Goal: Task Accomplishment & Management: Manage account settings

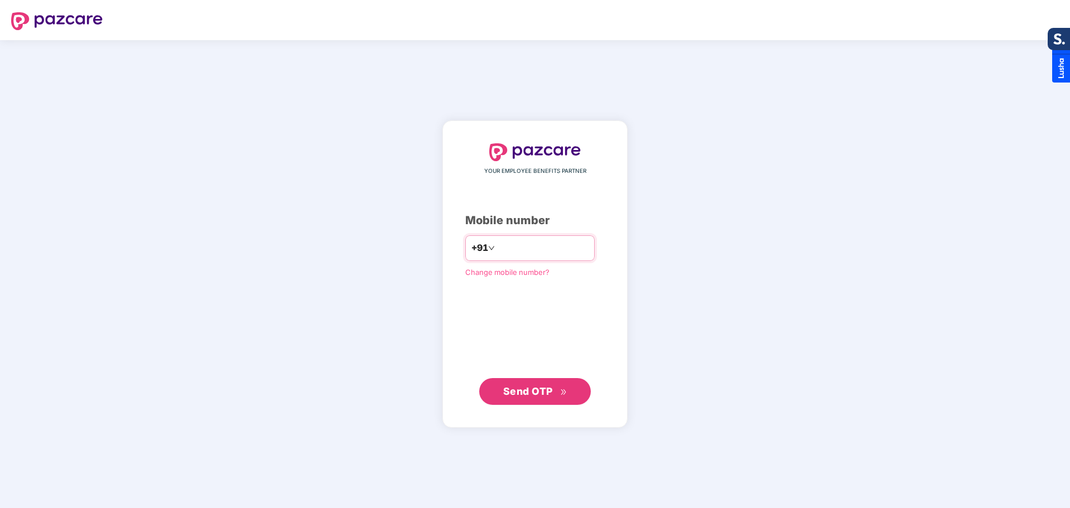
click at [517, 250] on input "number" at bounding box center [542, 248] width 91 height 18
type input "*"
click at [515, 249] on input "*" at bounding box center [542, 248] width 91 height 18
type input "**********"
click at [545, 391] on span "Send OTP" at bounding box center [528, 391] width 50 height 12
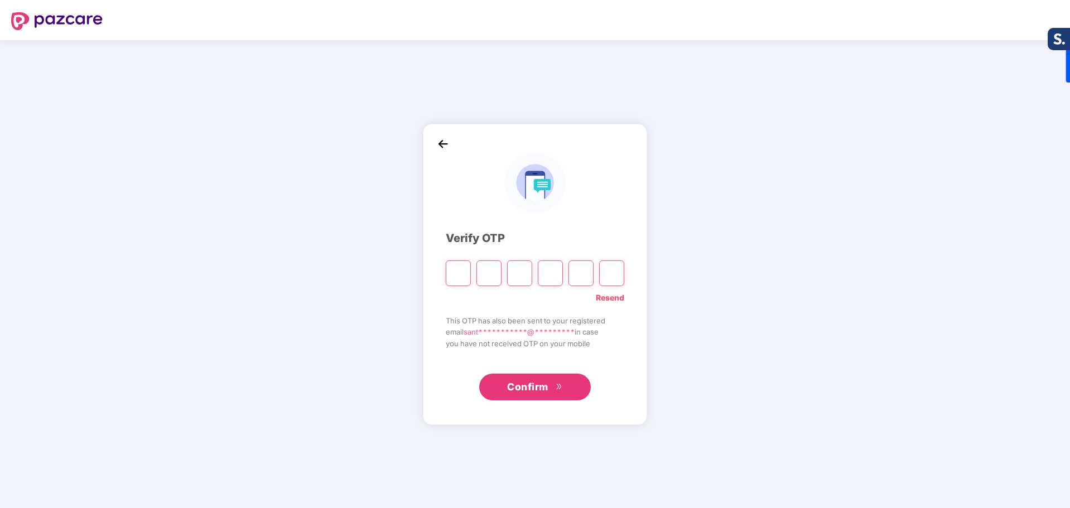
click at [457, 270] on input "Please enter verification code. Digit 1" at bounding box center [458, 273] width 25 height 26
type input "*"
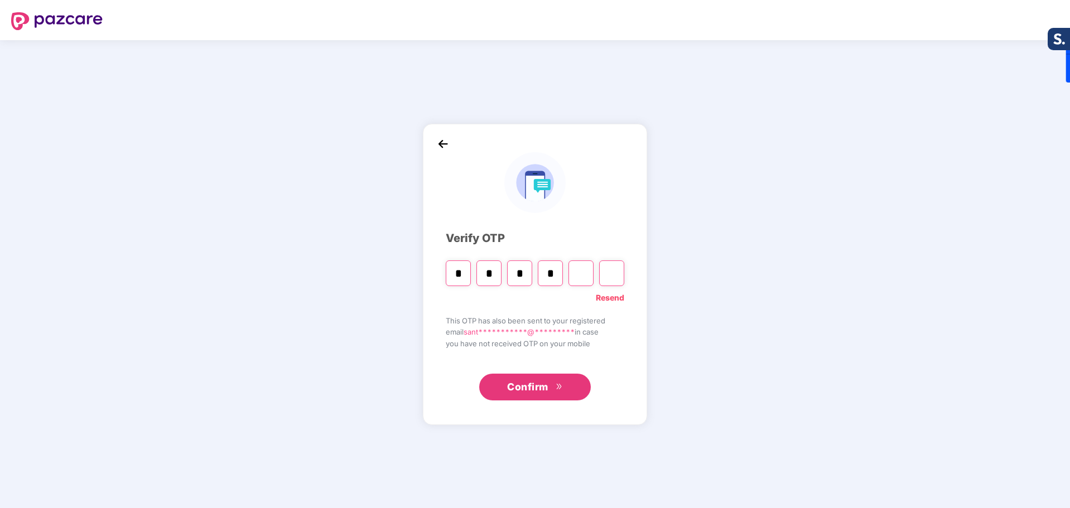
type input "*"
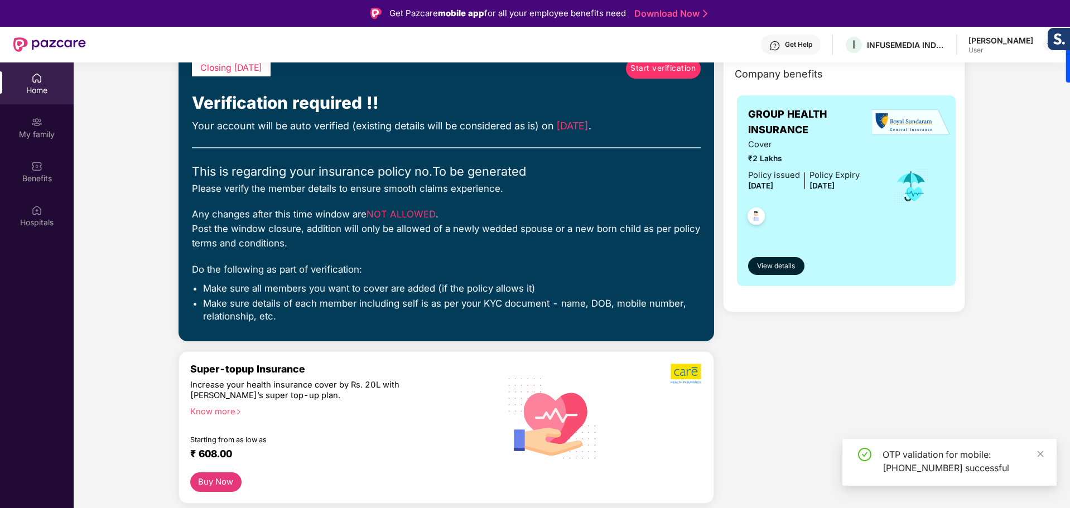
scroll to position [223, 0]
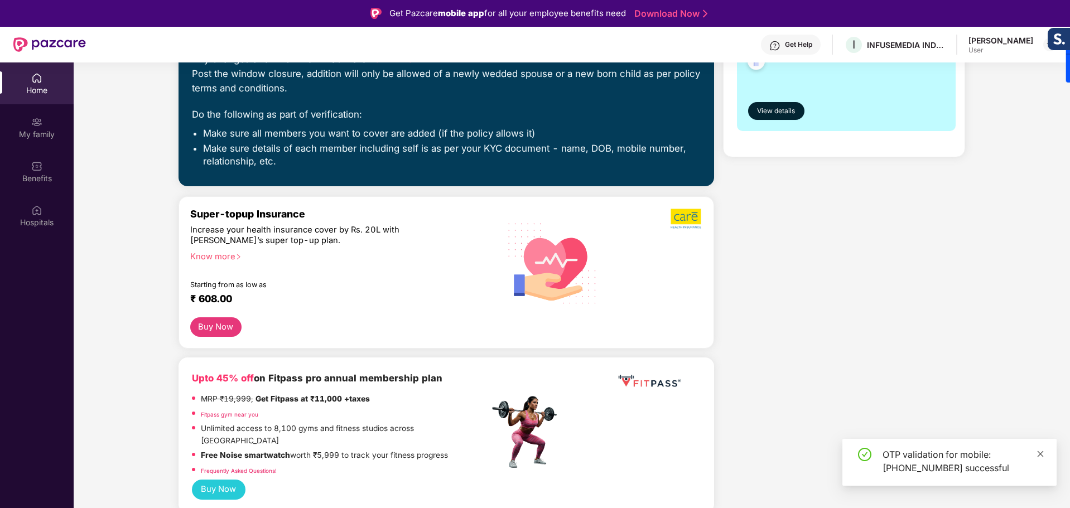
click at [1043, 452] on icon "close" at bounding box center [1040, 454] width 8 height 8
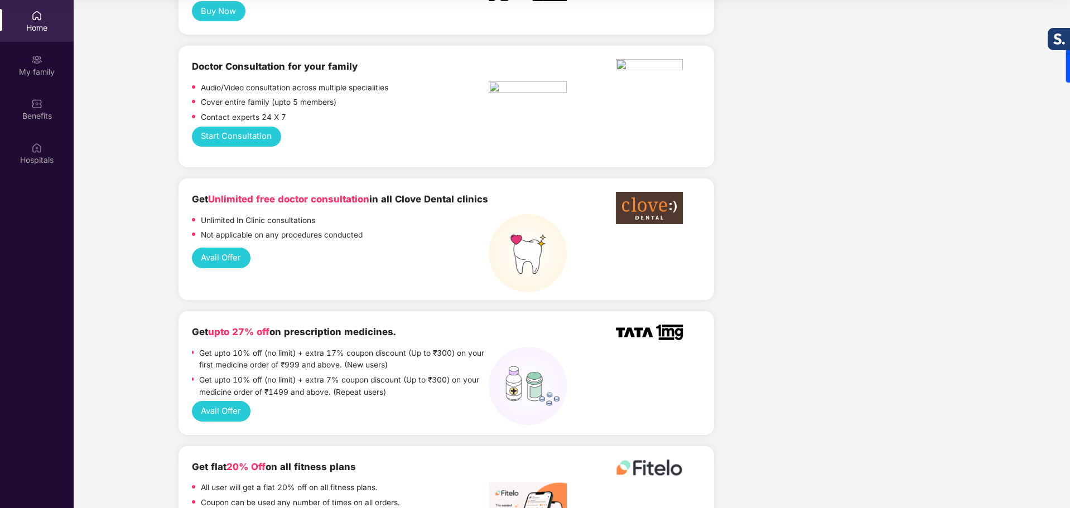
scroll to position [814, 0]
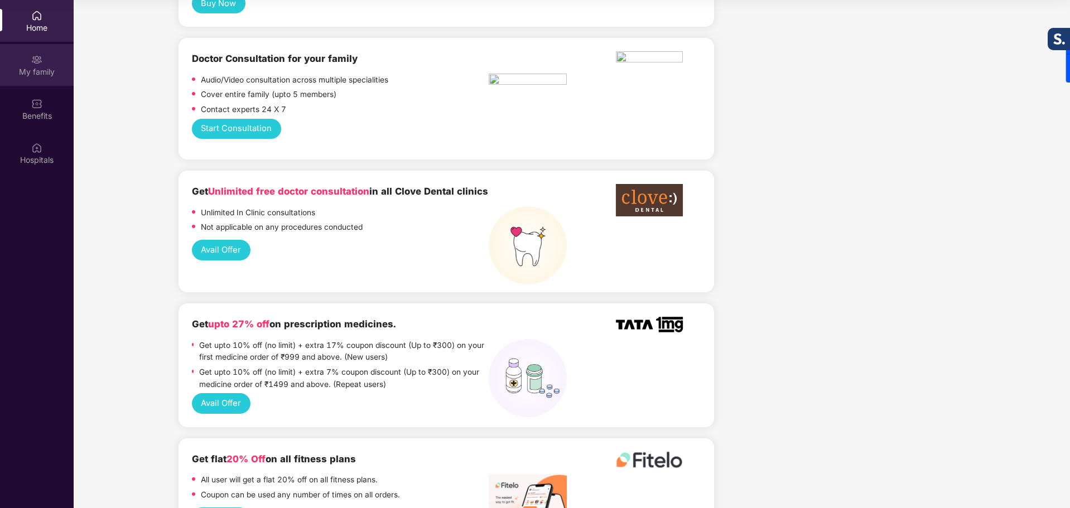
click at [29, 64] on div "My family" at bounding box center [37, 65] width 74 height 42
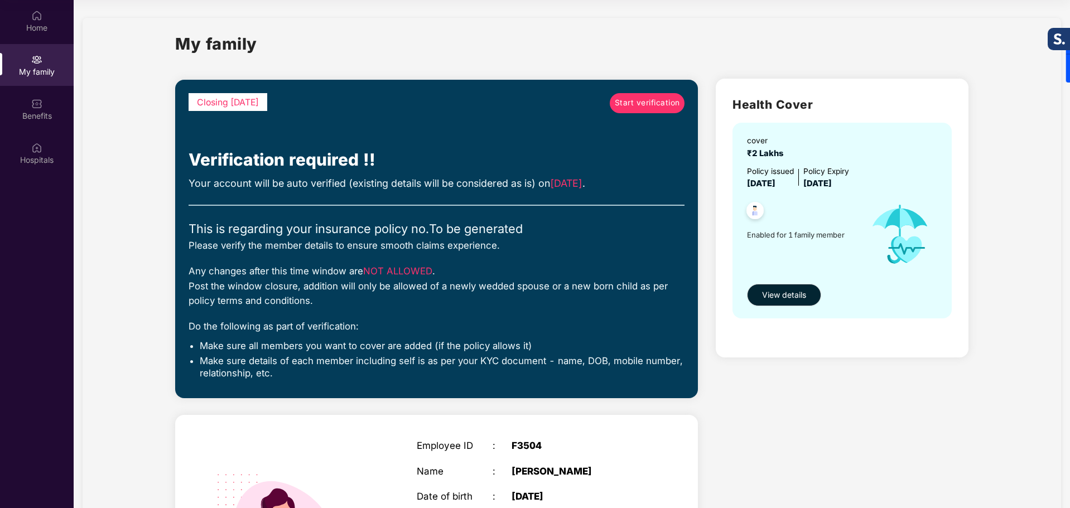
click at [626, 101] on span "Start verification" at bounding box center [647, 103] width 65 height 12
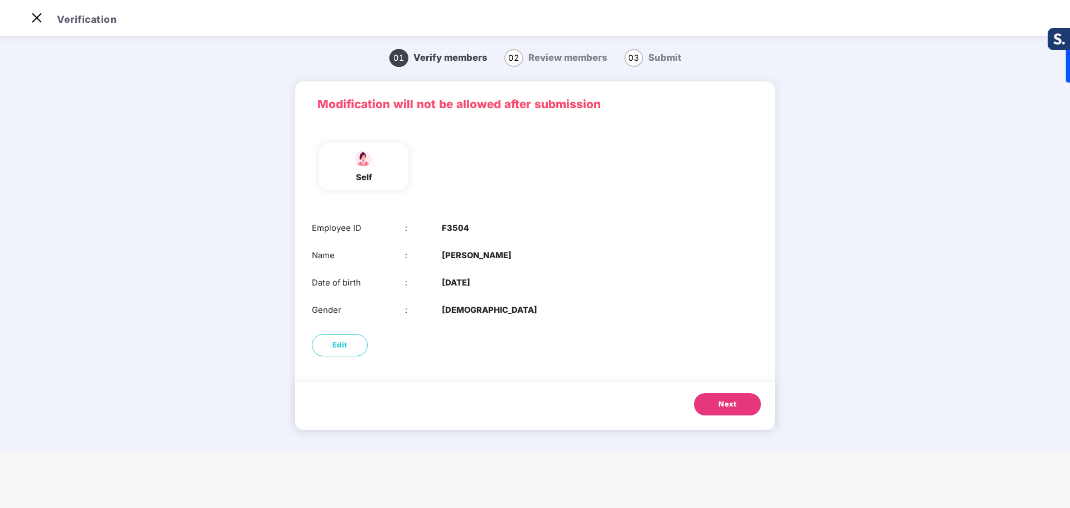
click at [718, 407] on span "Next" at bounding box center [727, 404] width 18 height 11
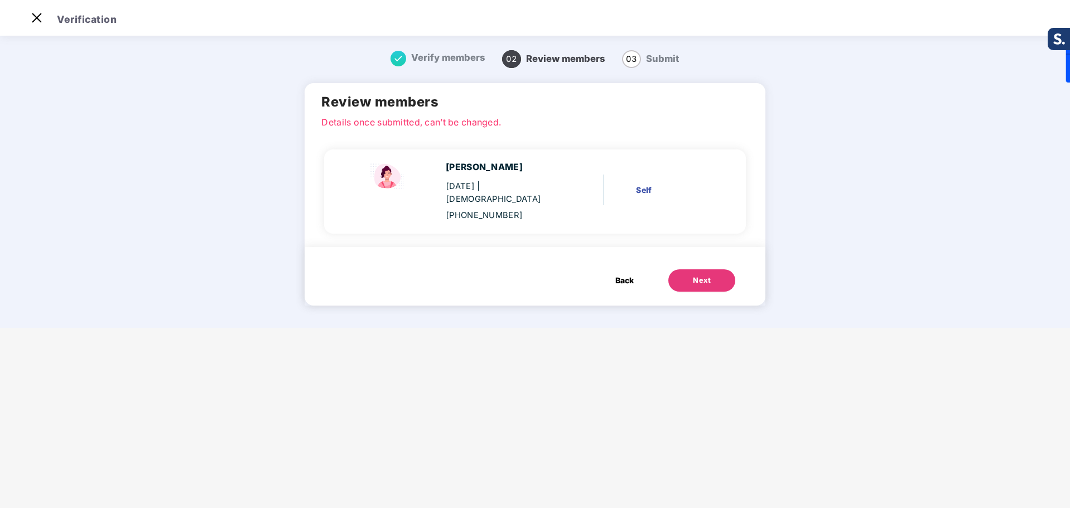
click at [702, 275] on button "Next" at bounding box center [701, 280] width 67 height 22
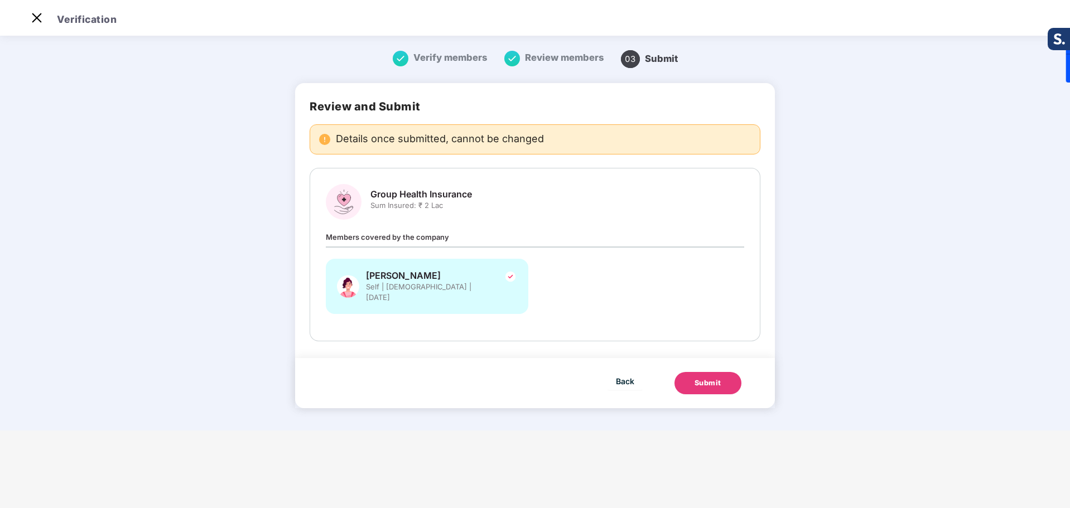
scroll to position [0, 0]
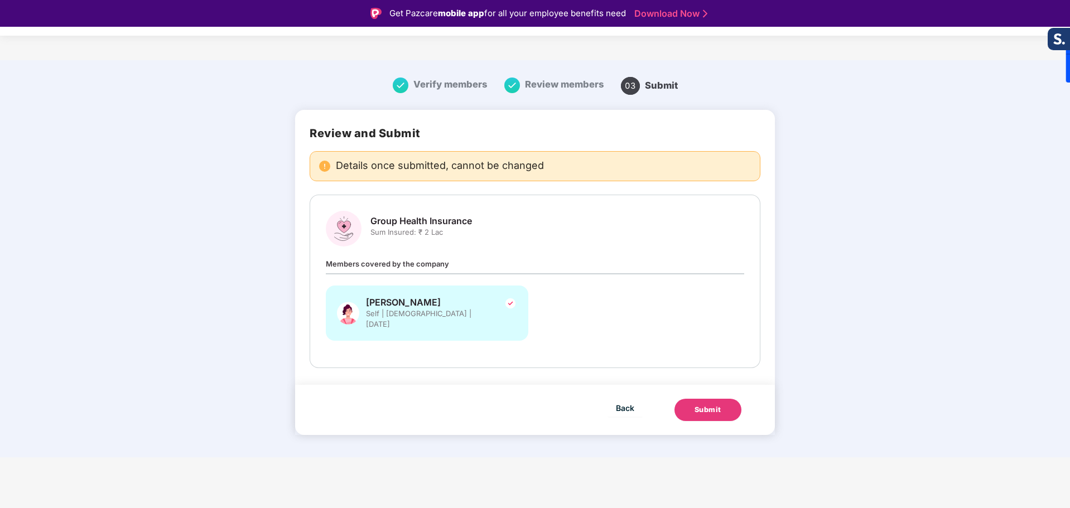
click at [710, 404] on div "Submit" at bounding box center [707, 409] width 27 height 11
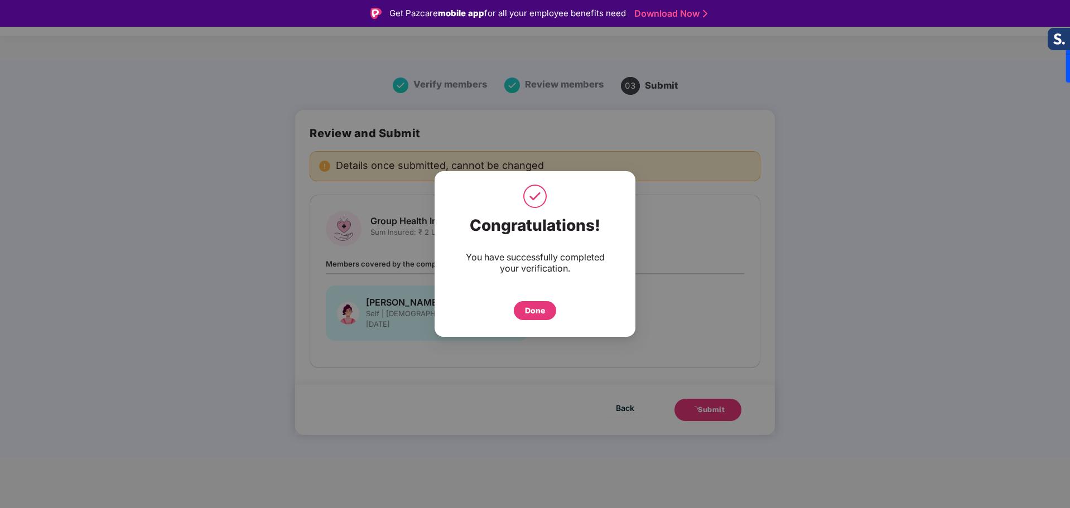
click at [517, 309] on div "Done" at bounding box center [535, 310] width 42 height 19
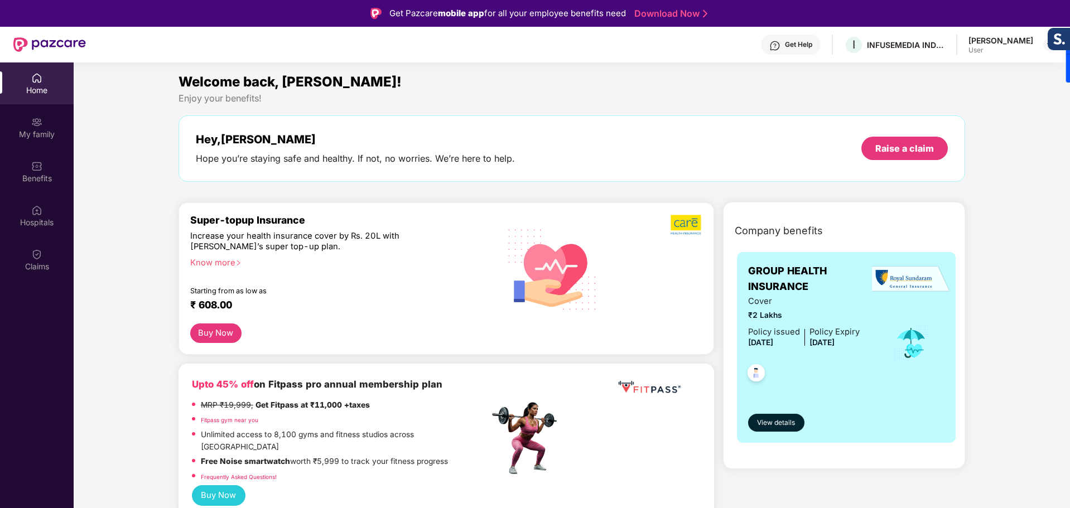
click at [34, 99] on div "Home" at bounding box center [37, 83] width 74 height 42
click at [38, 92] on div "Home" at bounding box center [37, 90] width 74 height 11
click at [42, 124] on div "My family" at bounding box center [37, 128] width 74 height 42
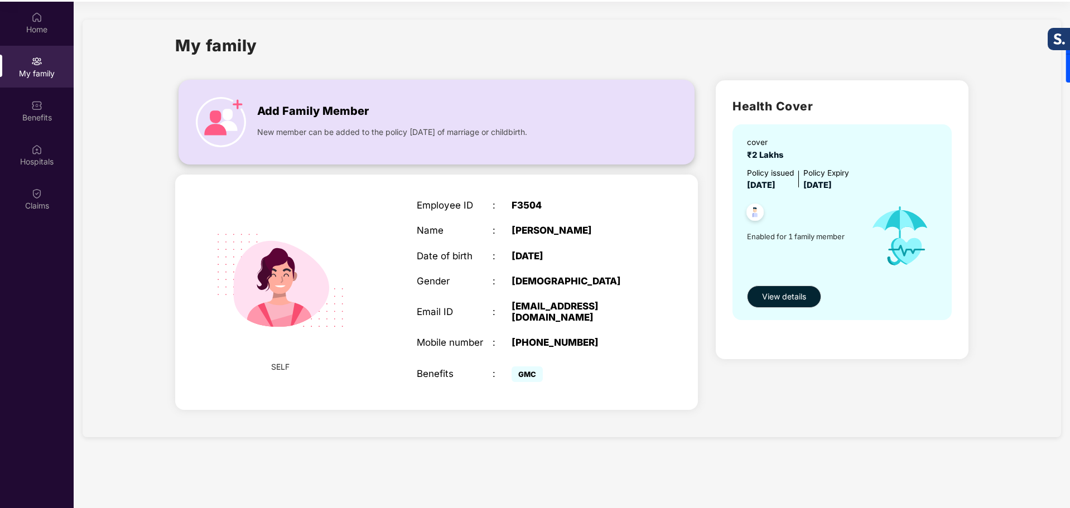
scroll to position [62, 0]
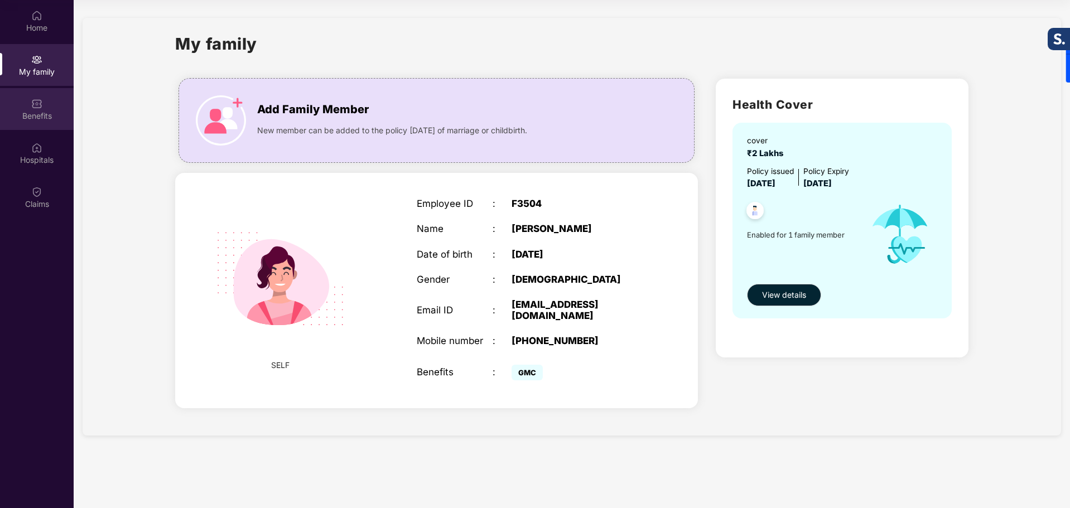
click at [26, 100] on div "Benefits" at bounding box center [37, 109] width 74 height 42
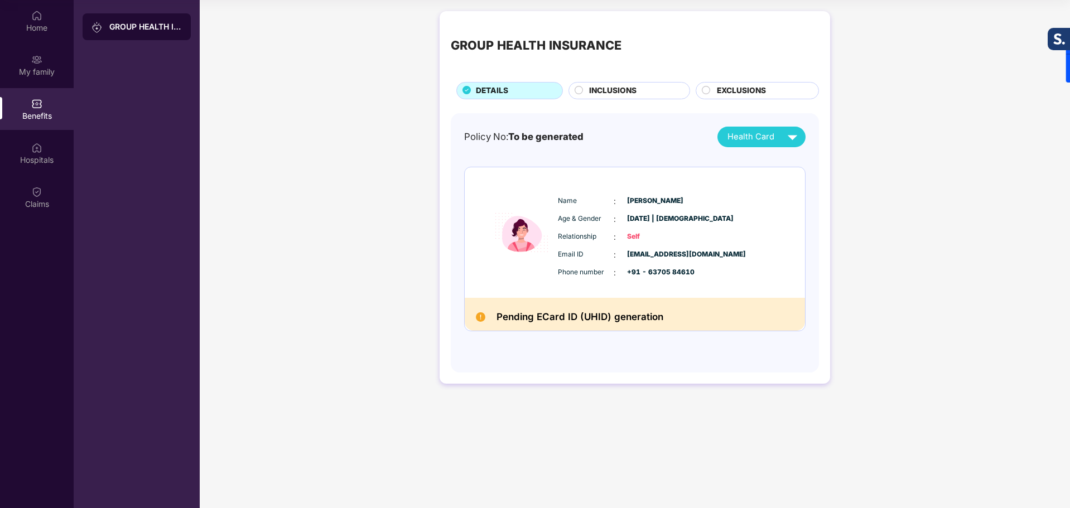
click at [741, 97] on div "EXCLUSIONS" at bounding box center [761, 92] width 101 height 14
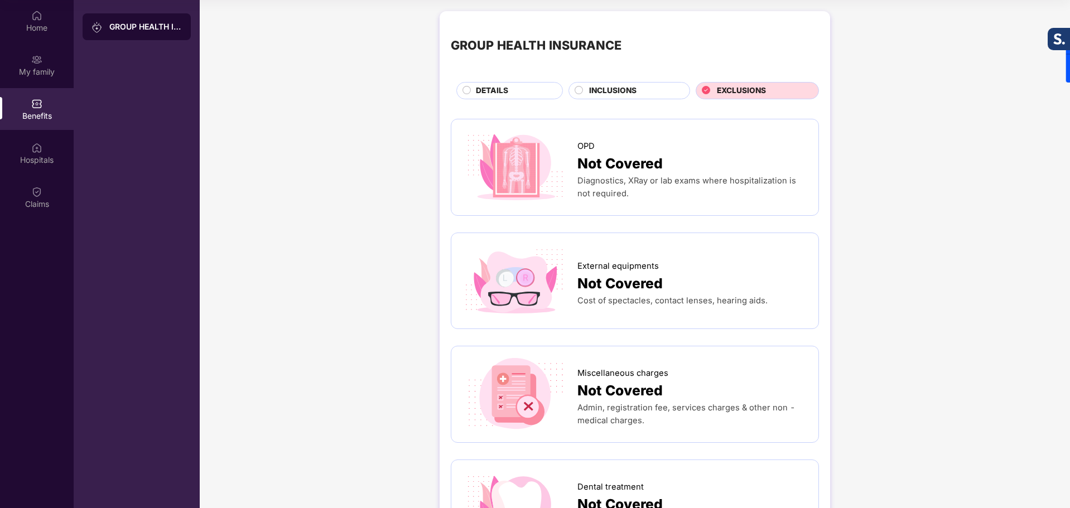
click at [652, 93] on div "INCLUSIONS" at bounding box center [633, 92] width 100 height 14
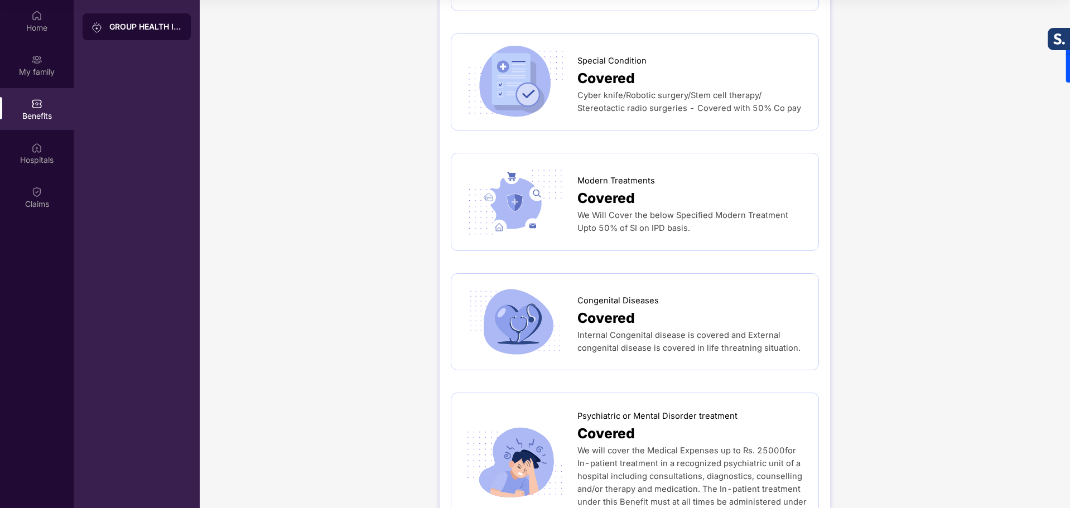
scroll to position [2052, 0]
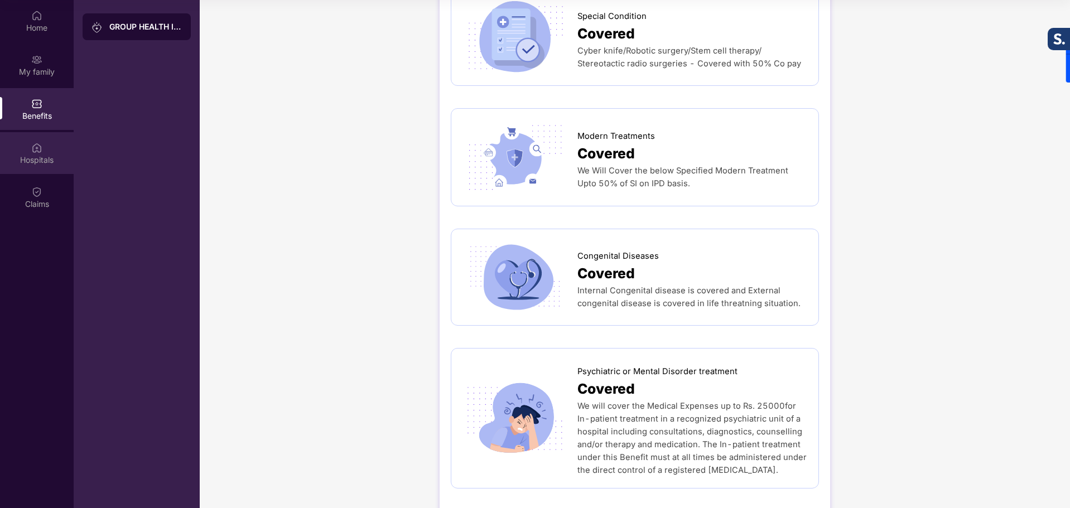
click at [24, 155] on div "Hospitals" at bounding box center [37, 153] width 74 height 42
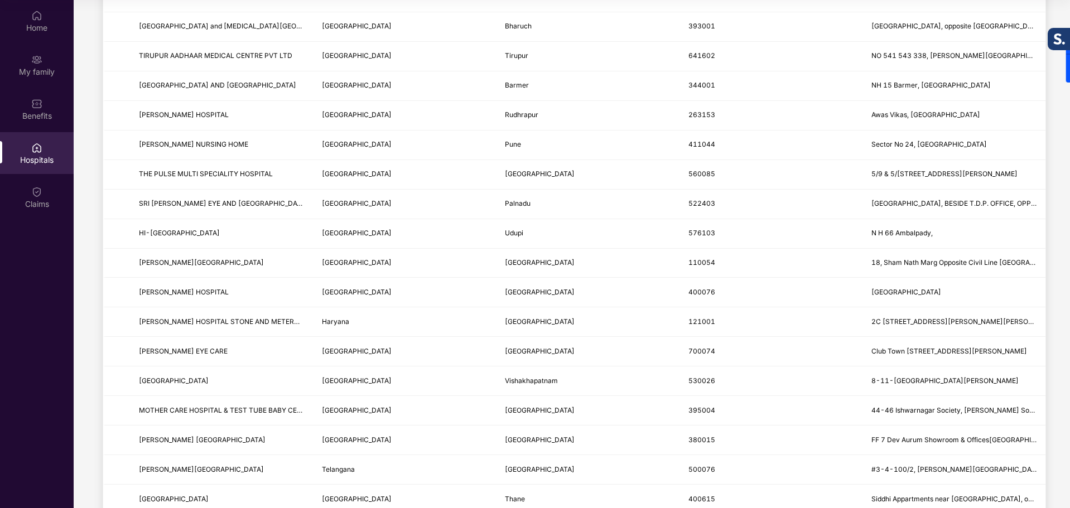
scroll to position [1215, 0]
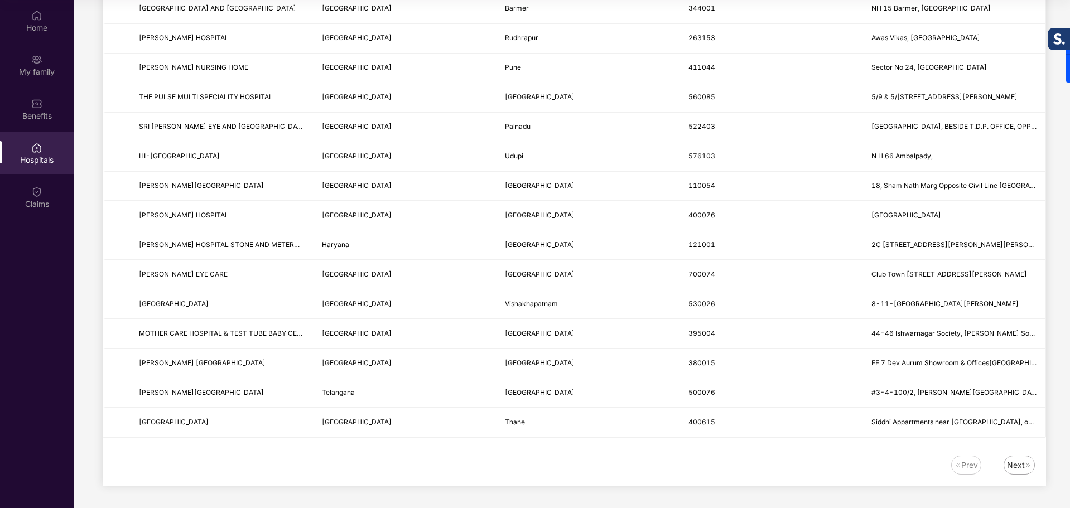
click at [1017, 465] on div "Next" at bounding box center [1016, 465] width 18 height 12
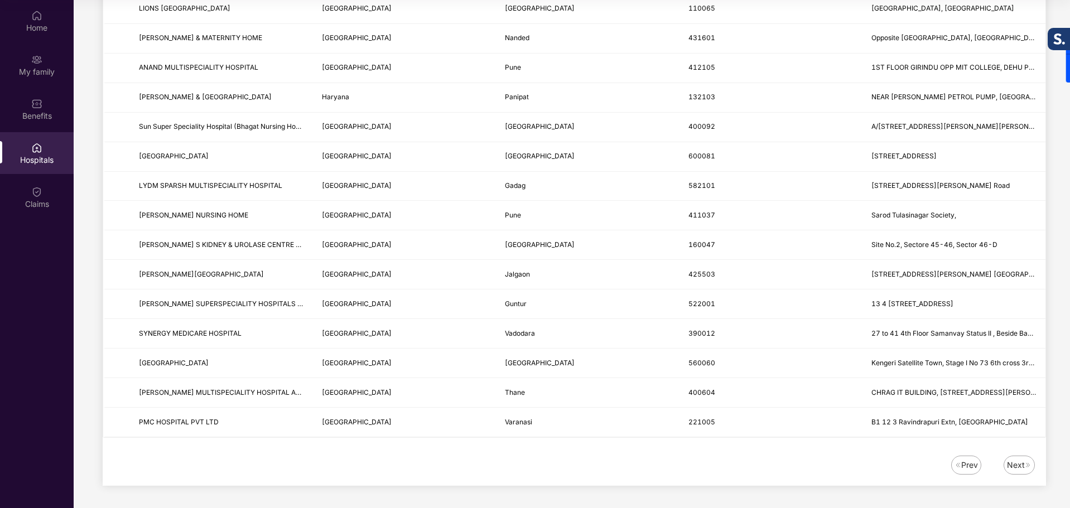
click at [1018, 460] on div "Next" at bounding box center [1016, 465] width 18 height 12
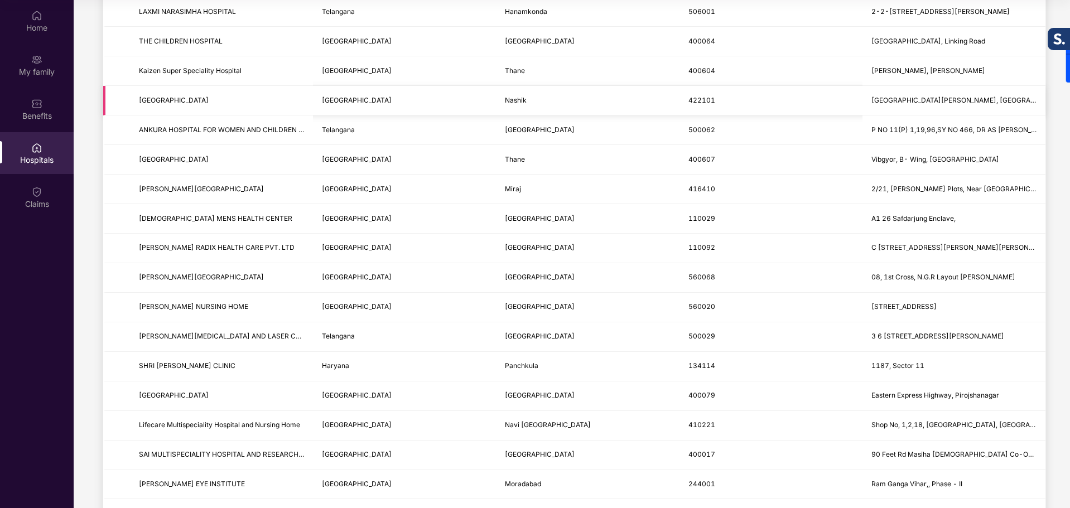
scroll to position [0, 0]
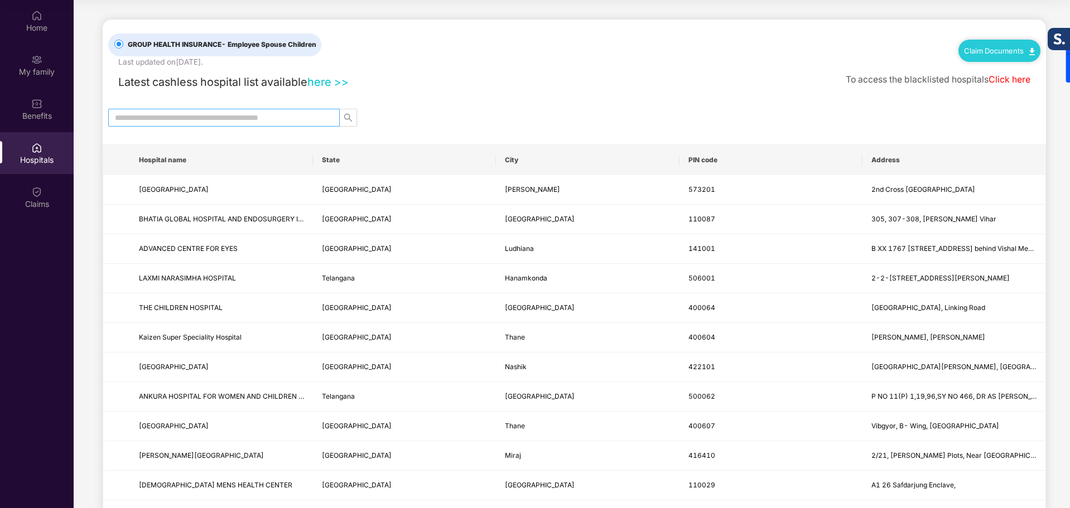
click at [287, 120] on input "text" at bounding box center [219, 118] width 209 height 12
type input "******"
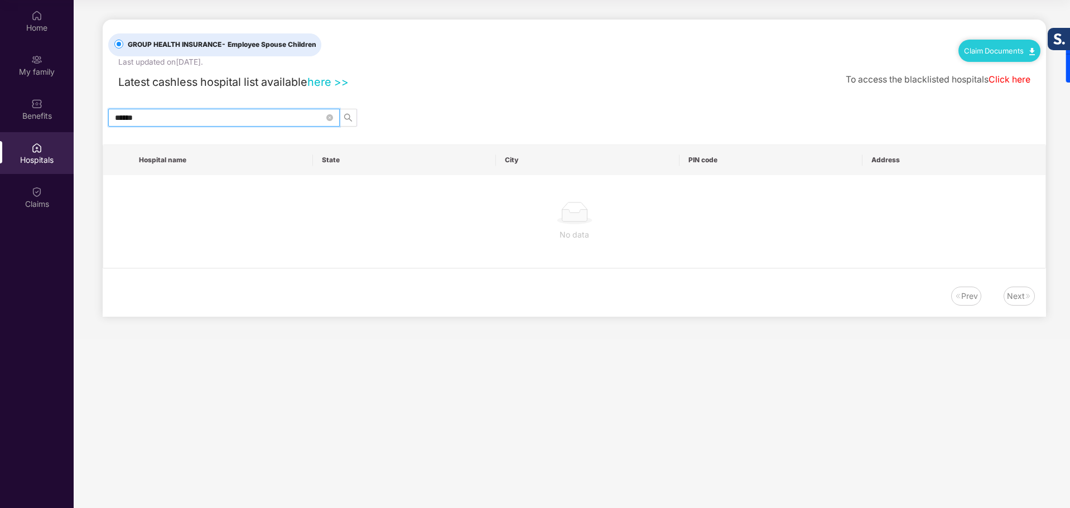
click at [290, 117] on input "******" at bounding box center [219, 118] width 209 height 12
type input "**********"
click at [348, 114] on icon "search" at bounding box center [348, 117] width 9 height 9
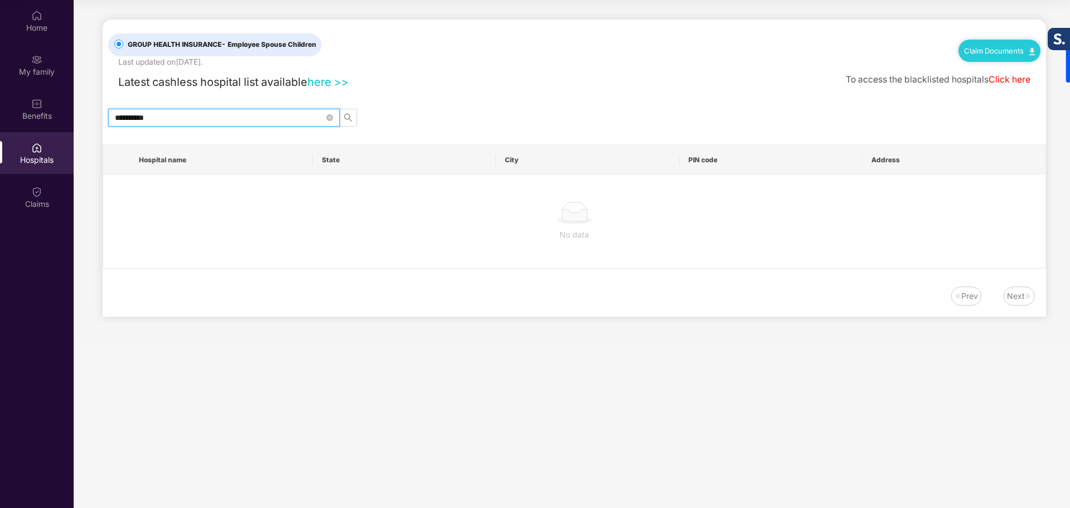
click at [328, 119] on icon "close-circle" at bounding box center [329, 117] width 7 height 7
click at [285, 118] on input "text" at bounding box center [219, 118] width 209 height 12
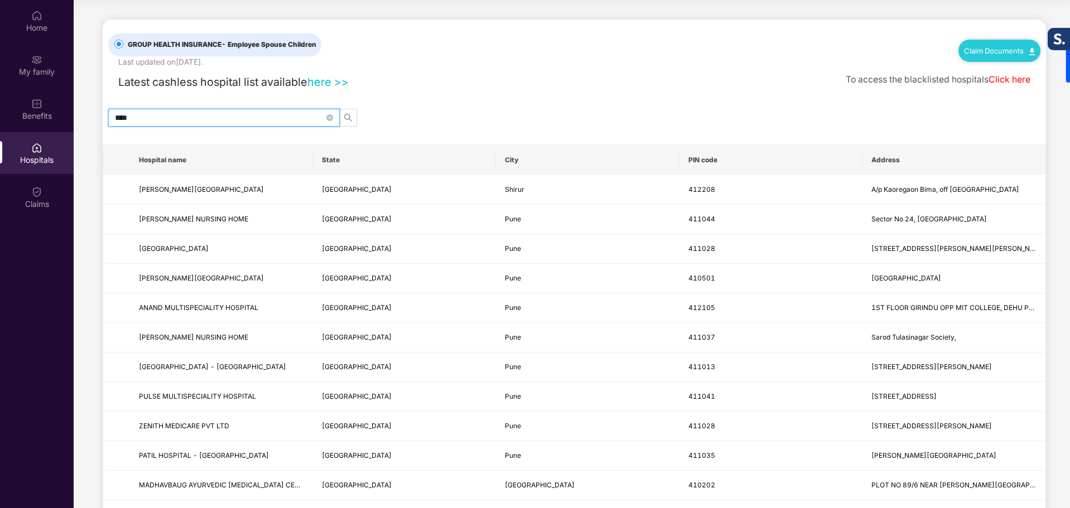
type input "****"
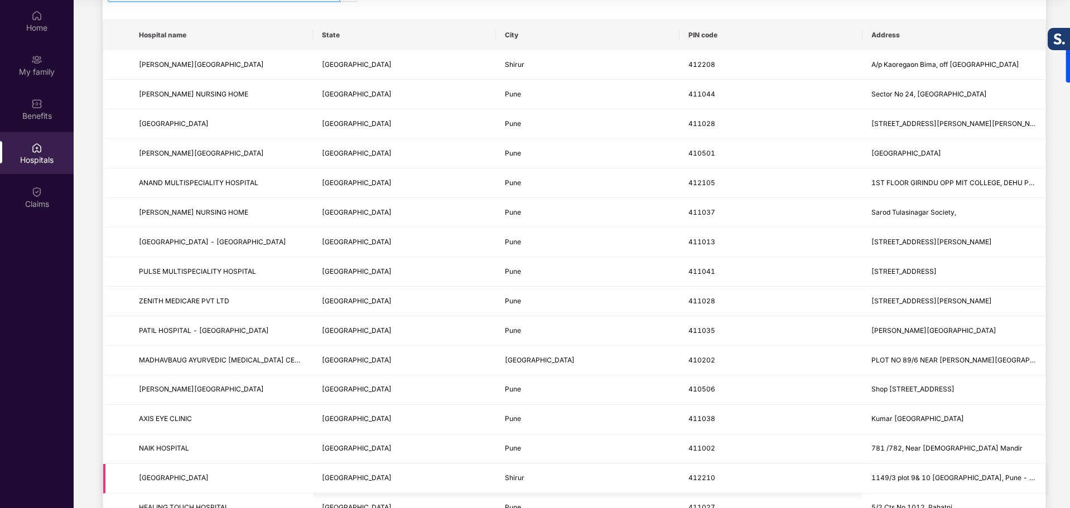
scroll to position [112, 0]
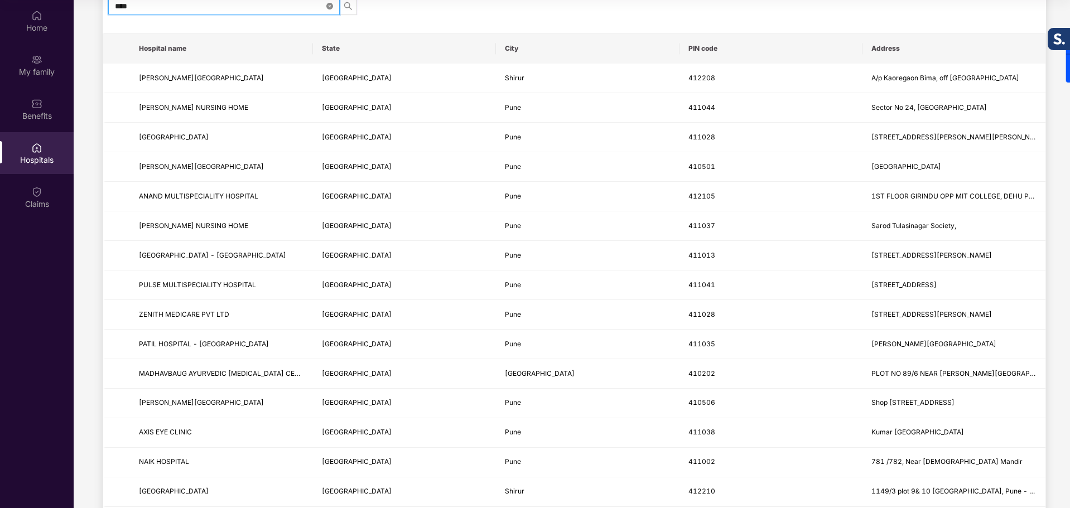
click at [329, 7] on icon "close-circle" at bounding box center [329, 6] width 7 height 7
click at [307, 7] on input "text" at bounding box center [219, 6] width 209 height 12
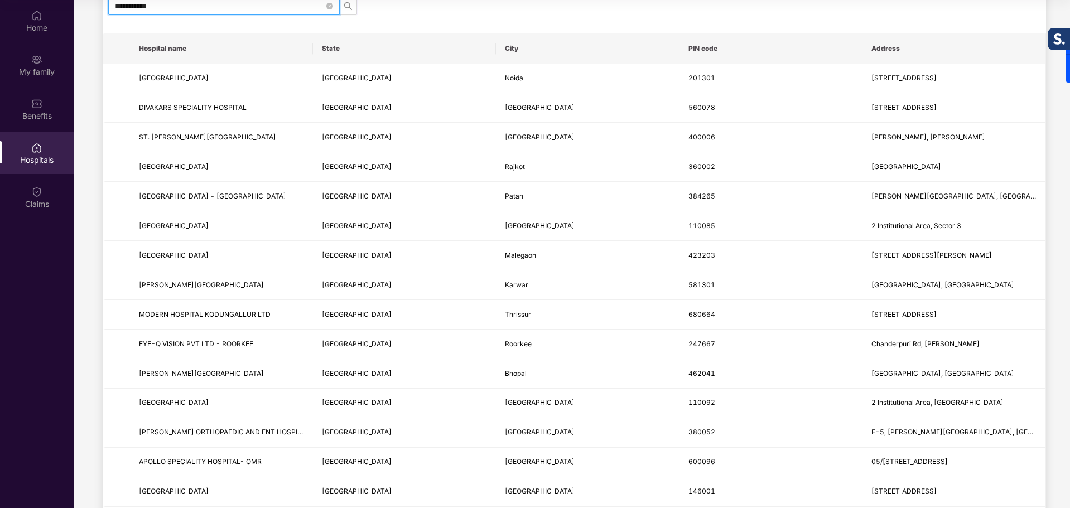
type input "**********"
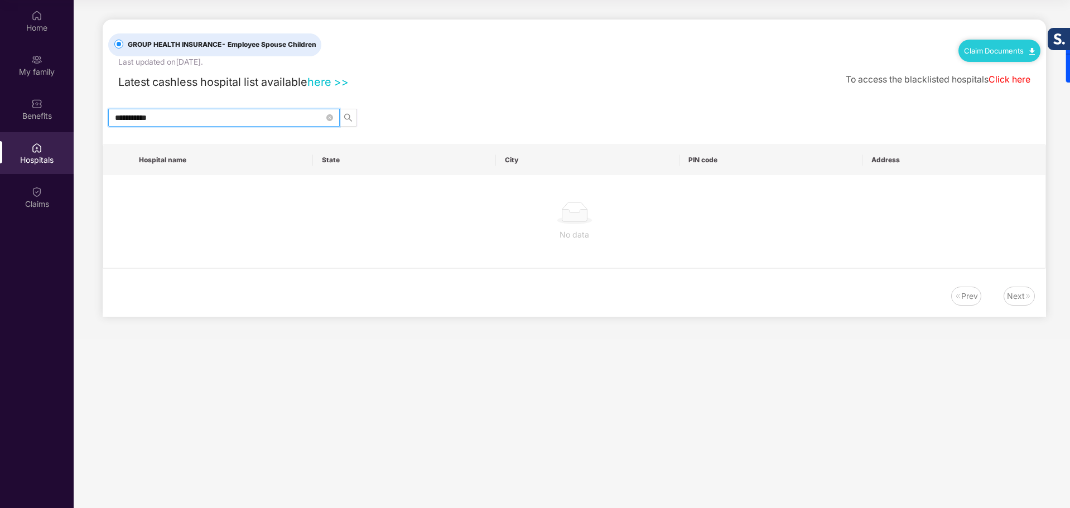
scroll to position [0, 0]
click at [333, 115] on span "**********" at bounding box center [223, 118] width 231 height 18
click at [327, 112] on span at bounding box center [329, 118] width 7 height 12
click at [333, 118] on span "**********" at bounding box center [223, 118] width 231 height 18
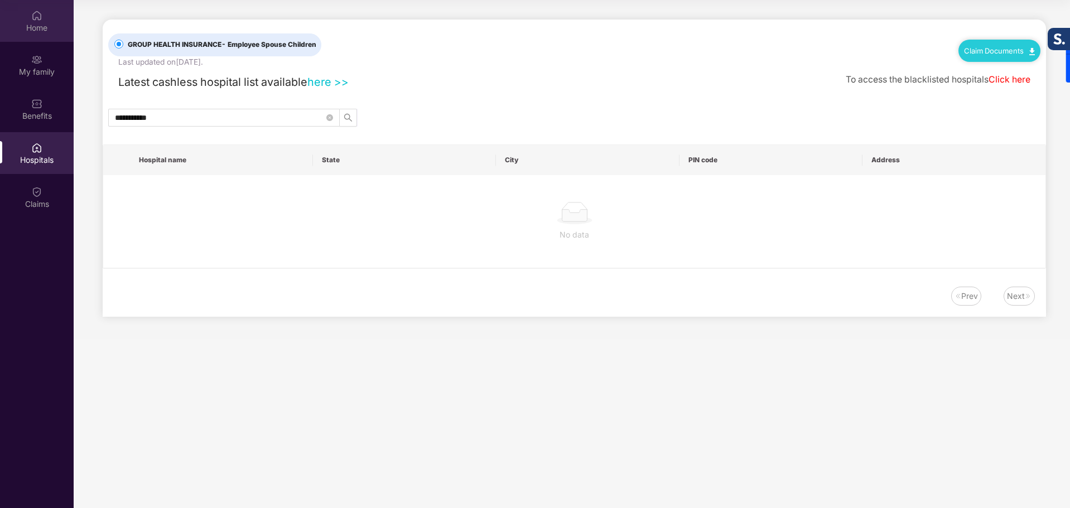
click at [36, 32] on div "Home" at bounding box center [37, 27] width 74 height 11
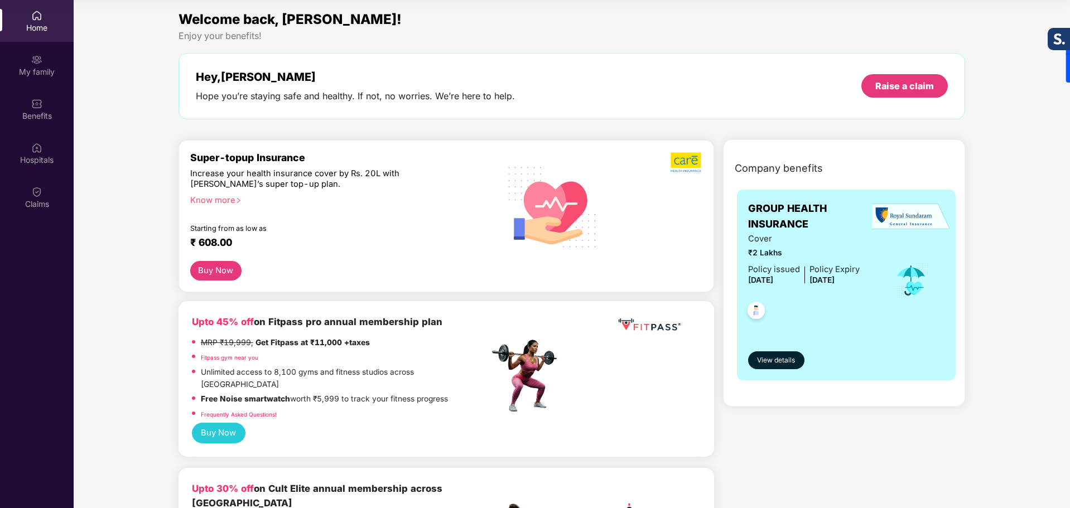
click at [232, 411] on link "Frequently Asked Questions!" at bounding box center [239, 414] width 76 height 7
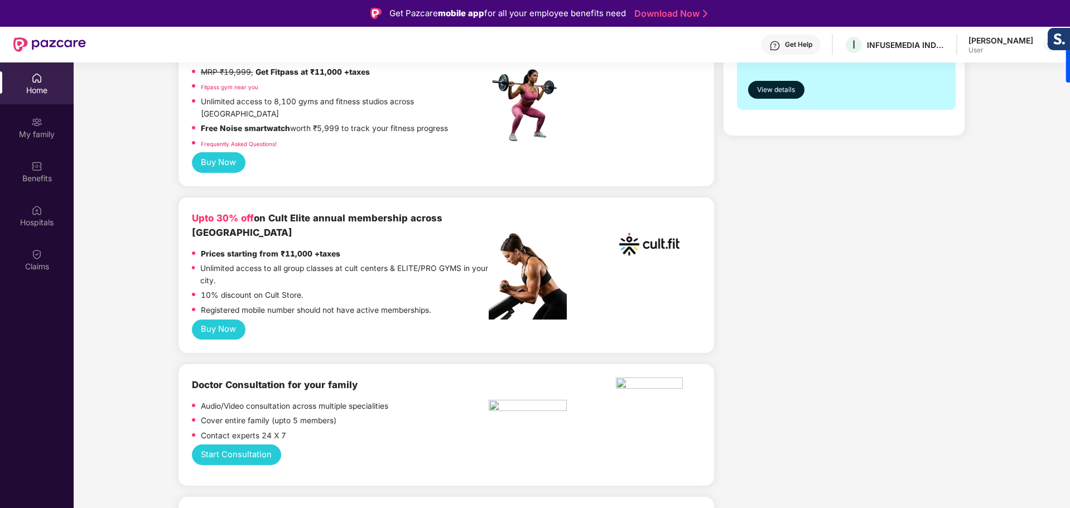
scroll to position [390, 0]
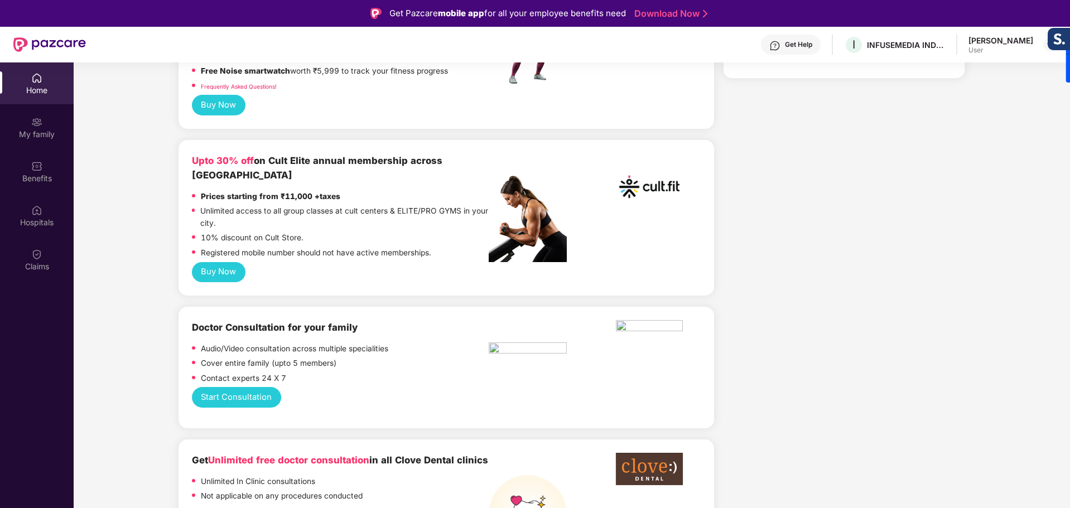
click at [249, 387] on button "Start Consultation" at bounding box center [236, 397] width 89 height 21
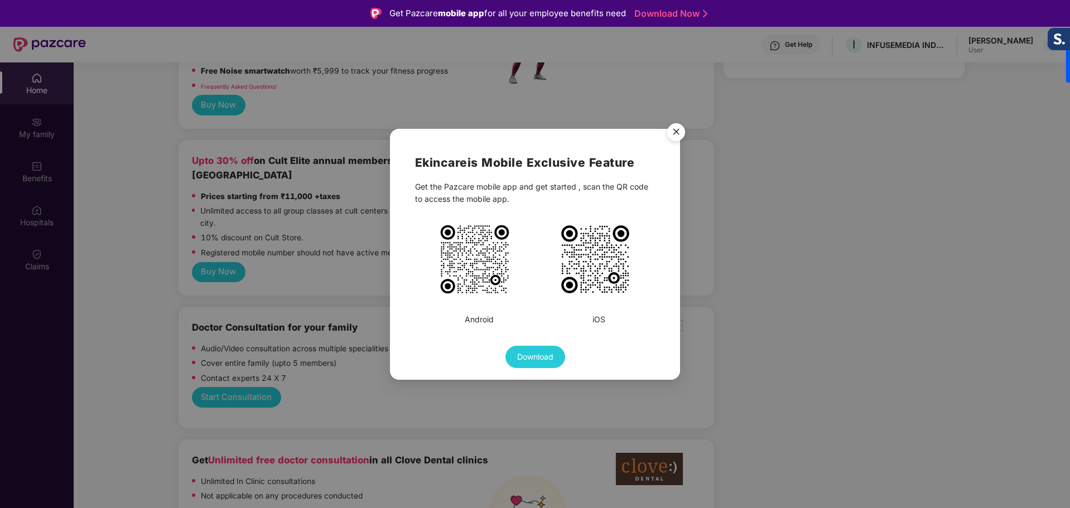
click at [671, 136] on img "Close" at bounding box center [675, 133] width 31 height 31
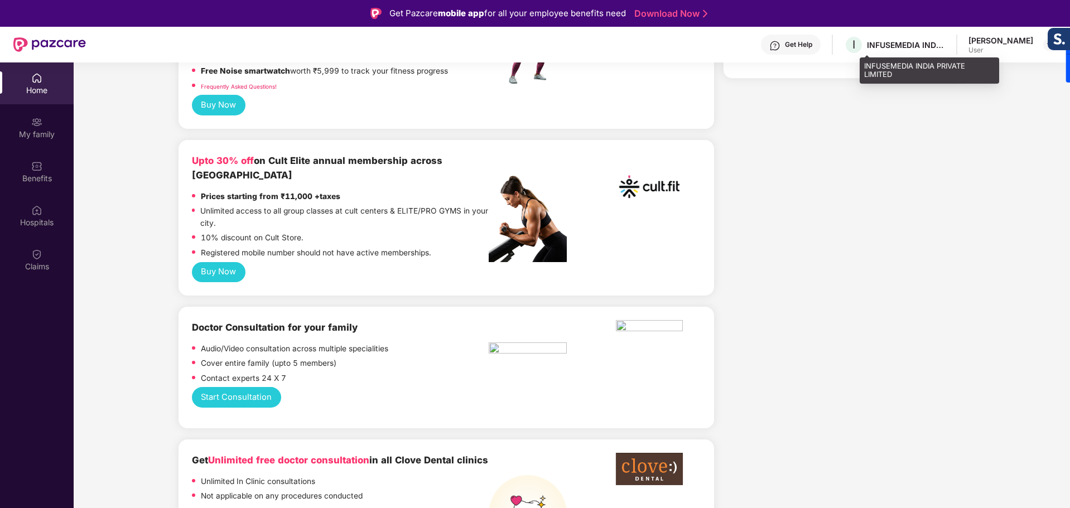
click at [917, 38] on div "I INFUSEMEDIA INDIA PRIVATE LIMITED" at bounding box center [894, 45] width 101 height 20
drag, startPoint x: 1024, startPoint y: 39, endPoint x: 1014, endPoint y: 55, distance: 18.6
click at [1018, 50] on div "[PERSON_NAME] User" at bounding box center [1000, 45] width 65 height 20
click at [1014, 49] on div "User" at bounding box center [1000, 50] width 65 height 9
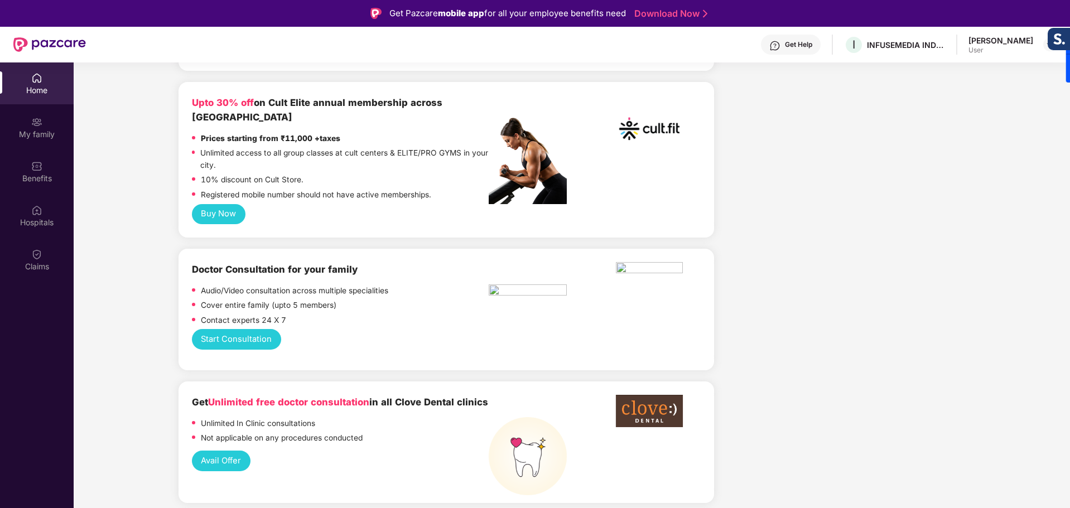
scroll to position [446, 0]
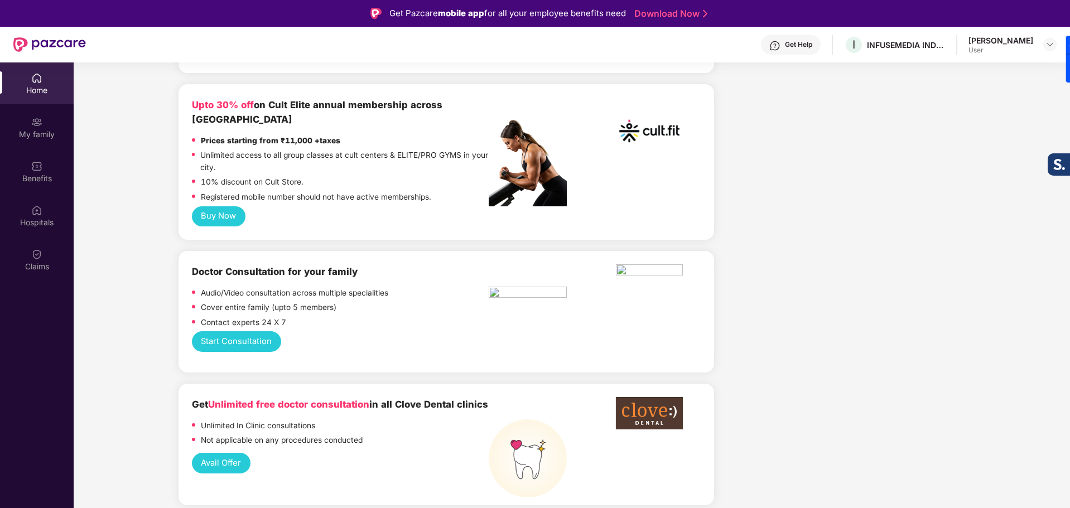
drag, startPoint x: 1051, startPoint y: 36, endPoint x: 1051, endPoint y: 161, distance: 125.5
click at [1051, 161] on div at bounding box center [1058, 164] width 22 height 22
click at [1047, 44] on img at bounding box center [1049, 44] width 9 height 9
click at [962, 73] on div "Logout" at bounding box center [997, 71] width 145 height 22
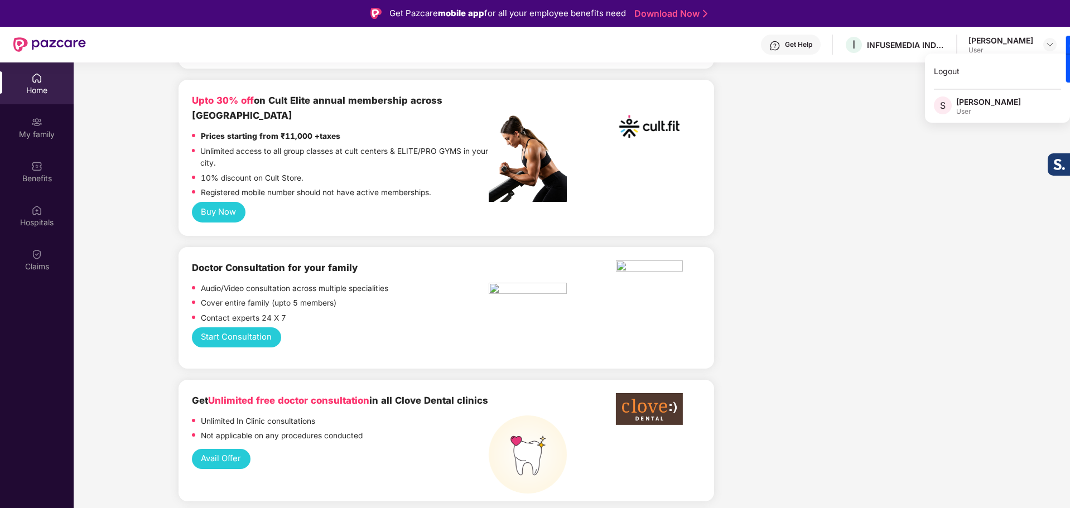
scroll to position [442, 0]
